Goal: Information Seeking & Learning: Check status

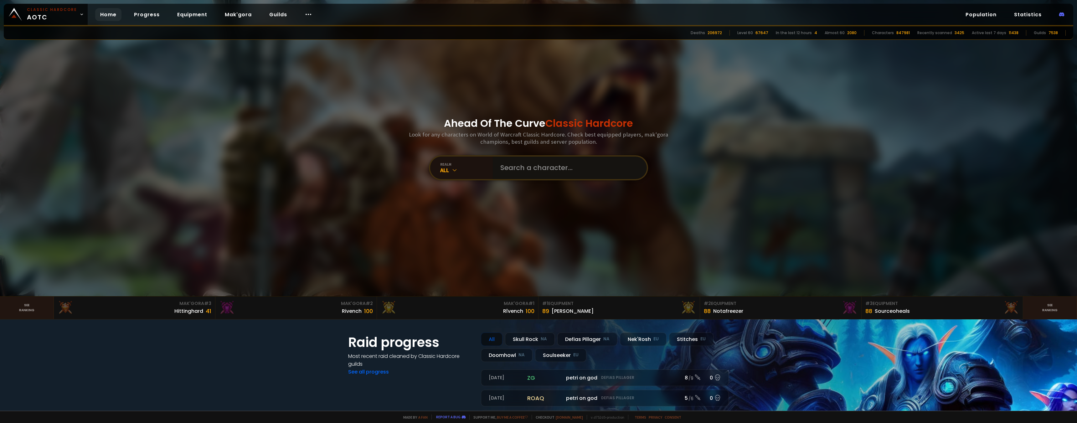
click at [544, 173] on input "text" at bounding box center [567, 167] width 143 height 23
type input "tanqer"
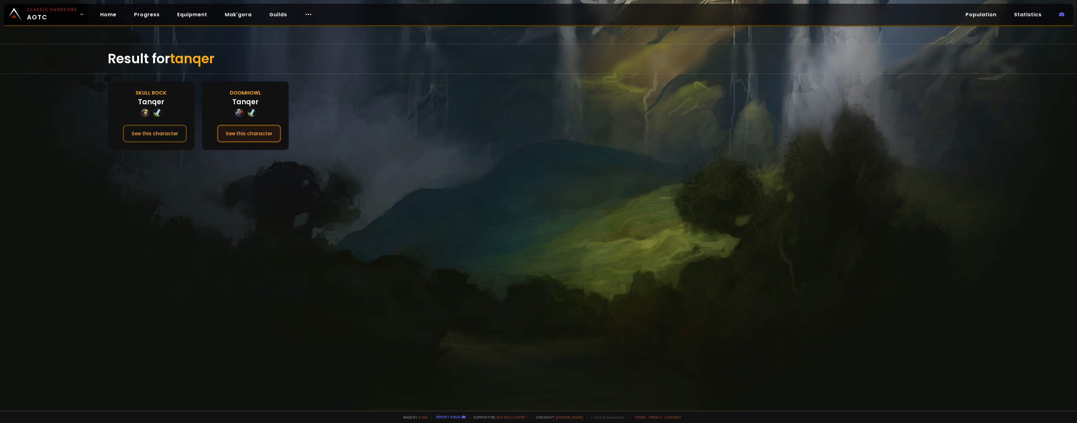
click at [258, 131] on button "See this character" at bounding box center [249, 134] width 64 height 18
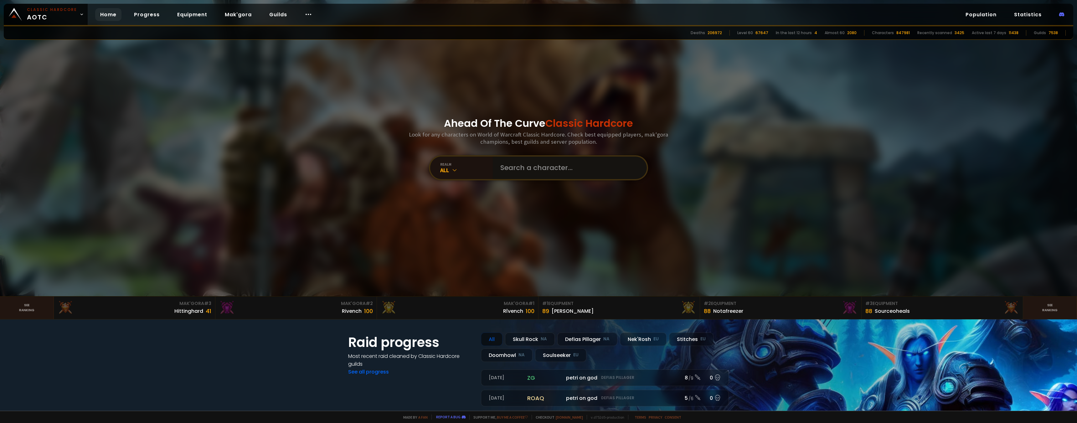
click at [516, 175] on input "text" at bounding box center [567, 167] width 143 height 23
type input "mulgruff"
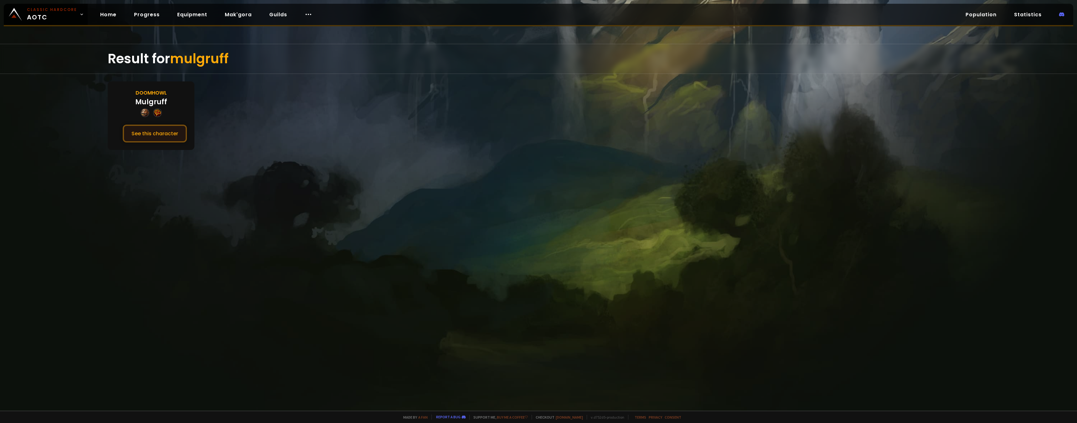
click at [152, 137] on button "See this character" at bounding box center [155, 134] width 64 height 18
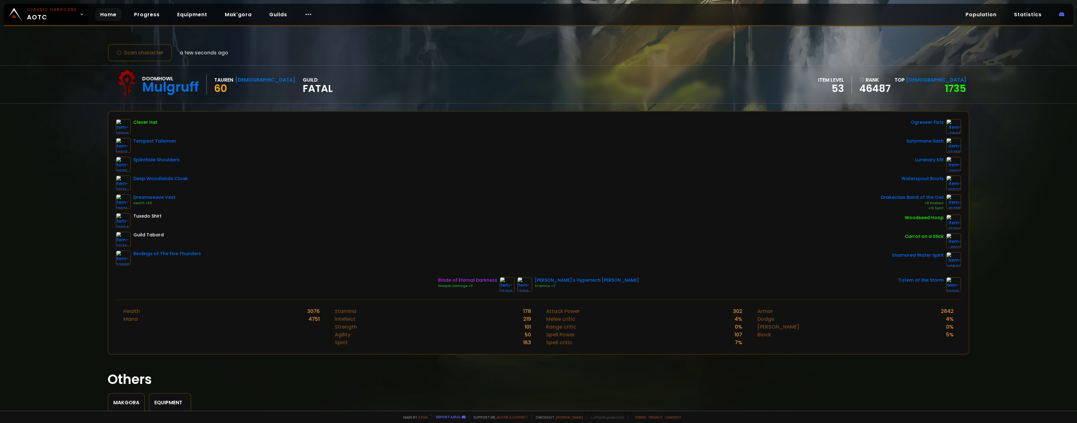
click at [107, 15] on link "Home" at bounding box center [108, 14] width 26 height 13
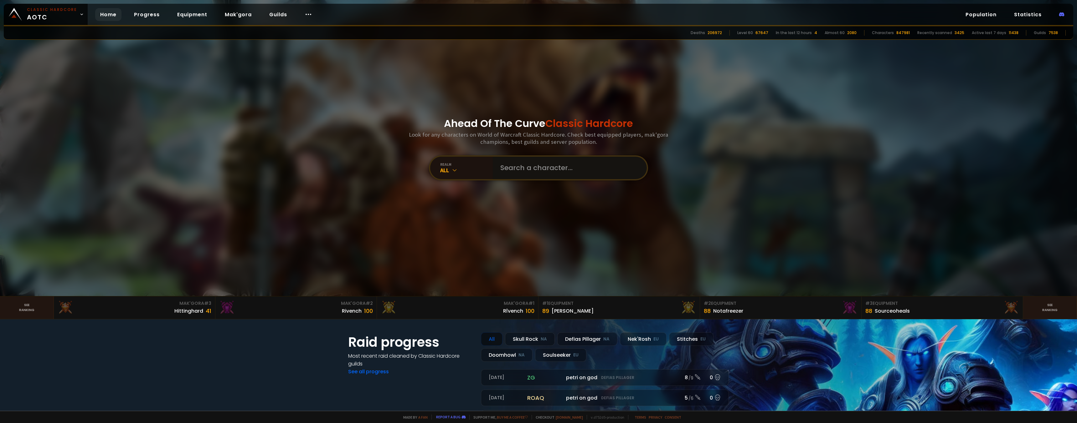
click at [498, 167] on input "text" at bounding box center [567, 168] width 143 height 23
type input "burriel"
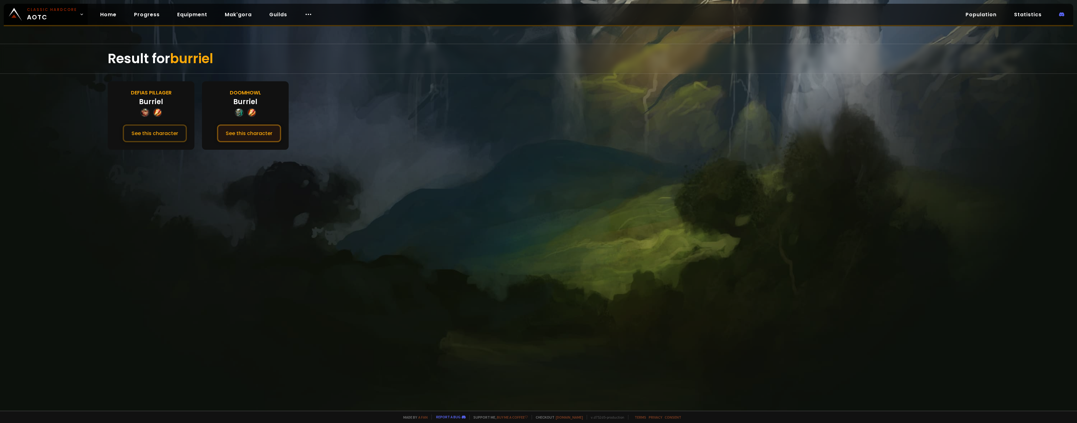
click at [271, 139] on button "See this character" at bounding box center [249, 134] width 64 height 18
